Goal: Information Seeking & Learning: Find contact information

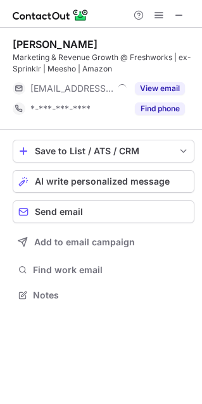
scroll to position [286, 202]
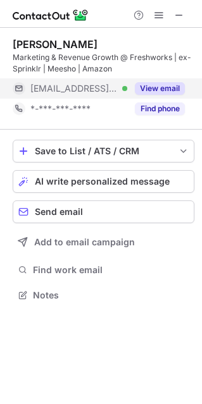
click at [144, 88] on button "View email" at bounding box center [160, 88] width 50 height 13
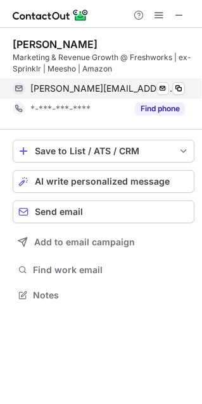
click at [185, 87] on div "shubham.seth@freshworks.com Verified Send email Copy" at bounding box center [99, 88] width 172 height 20
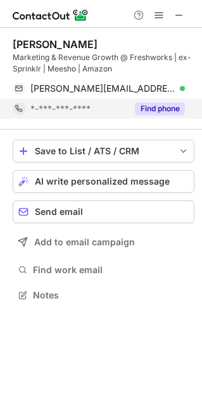
click at [160, 107] on button "Find phone" at bounding box center [160, 108] width 50 height 13
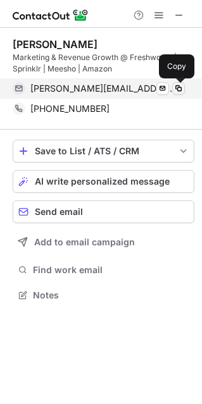
click at [175, 90] on span at bounding box center [178, 88] width 10 height 10
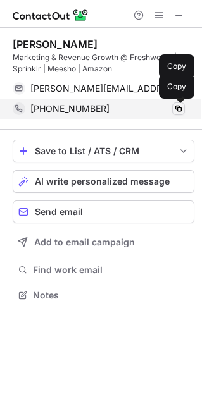
click at [174, 110] on span at bounding box center [178, 109] width 10 height 10
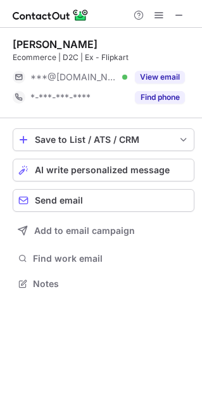
scroll to position [274, 202]
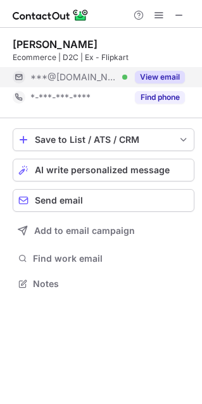
click at [168, 81] on button "View email" at bounding box center [160, 77] width 50 height 13
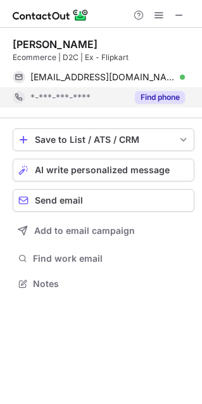
click at [173, 96] on button "Find phone" at bounding box center [160, 97] width 50 height 13
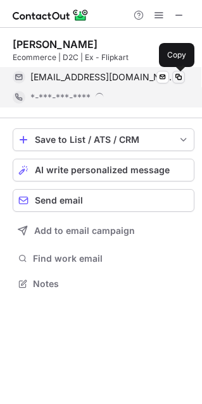
click at [175, 75] on span at bounding box center [178, 77] width 10 height 10
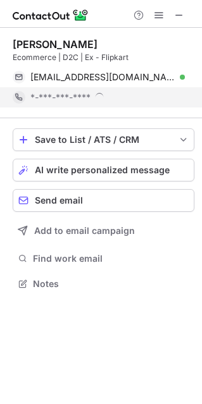
scroll to position [283, 202]
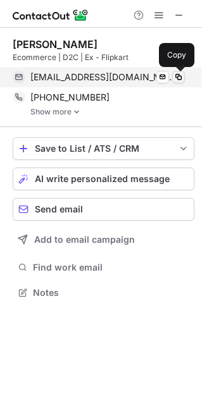
click at [178, 79] on span at bounding box center [178, 77] width 10 height 10
click at [180, 76] on span at bounding box center [178, 77] width 10 height 10
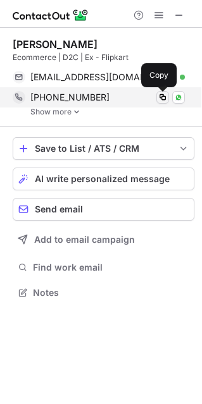
click at [167, 99] on span at bounding box center [162, 97] width 10 height 10
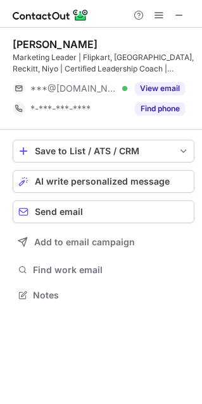
scroll to position [286, 202]
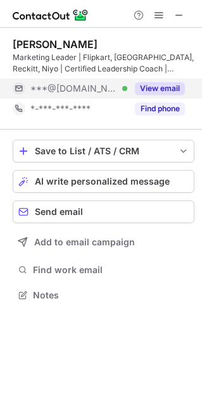
click at [166, 82] on button "View email" at bounding box center [160, 88] width 50 height 13
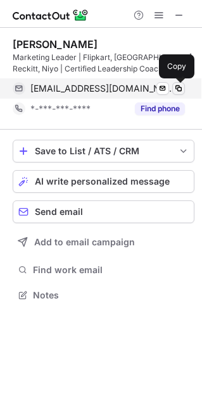
click at [176, 90] on span at bounding box center [178, 88] width 10 height 10
click at [181, 87] on span at bounding box center [178, 88] width 10 height 10
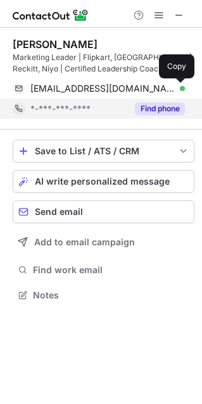
click at [167, 99] on div "Find phone" at bounding box center [156, 109] width 58 height 20
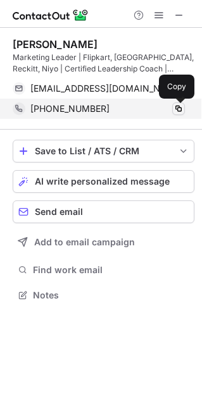
click at [183, 106] on span at bounding box center [178, 109] width 10 height 10
